Goal: Information Seeking & Learning: Understand process/instructions

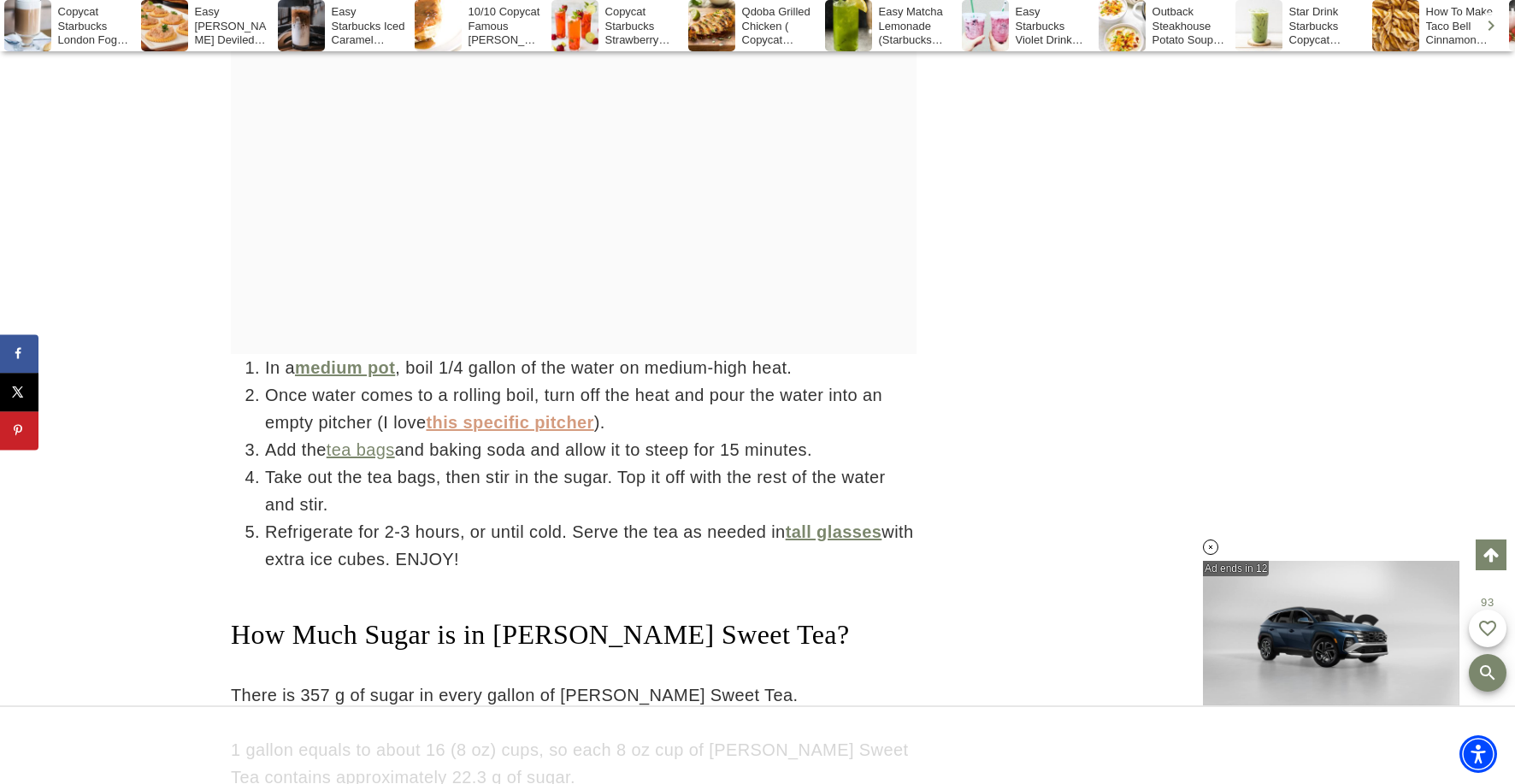
click at [506, 413] on link "this specific pitcher" at bounding box center [509, 422] width 167 height 19
